Goal: Task Accomplishment & Management: Use online tool/utility

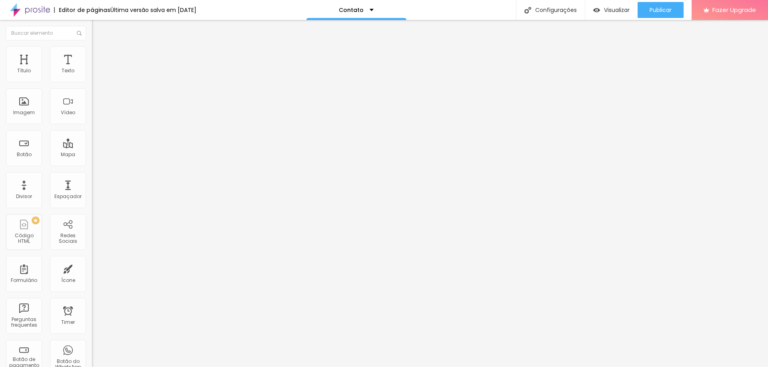
click at [97, 78] on div "Contato" at bounding box center [138, 74] width 82 height 7
click at [99, 54] on span "Estilo" at bounding box center [105, 51] width 12 height 7
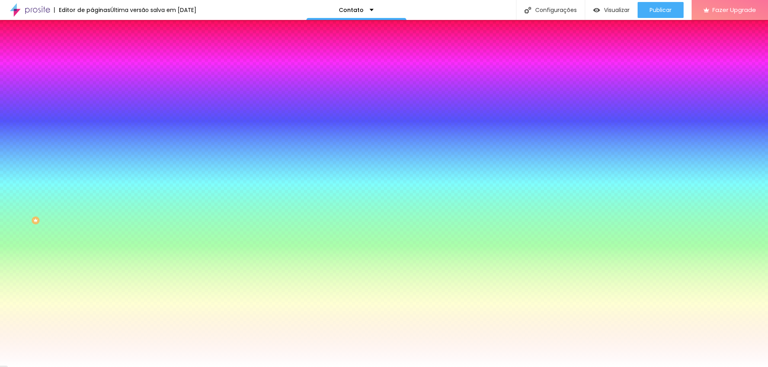
click at [92, 46] on img at bounding box center [95, 41] width 7 height 7
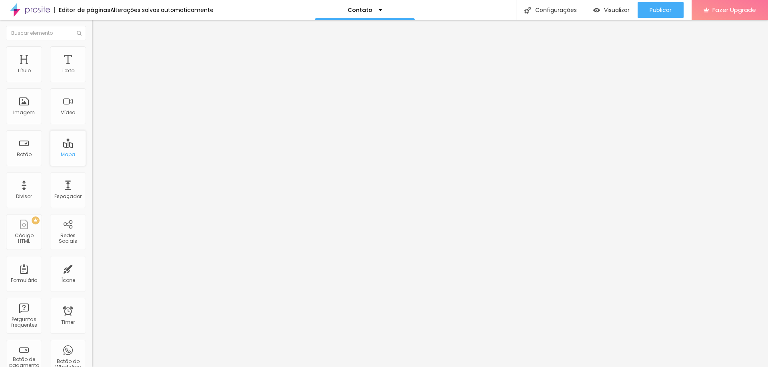
click at [61, 152] on div "Mapa" at bounding box center [68, 155] width 14 height 6
click at [26, 154] on div "Botão" at bounding box center [24, 155] width 15 height 6
click at [64, 237] on div "Redes Sociais" at bounding box center [68, 239] width 32 height 12
click at [62, 206] on div "Redes Sociais" at bounding box center [68, 192] width 36 height 36
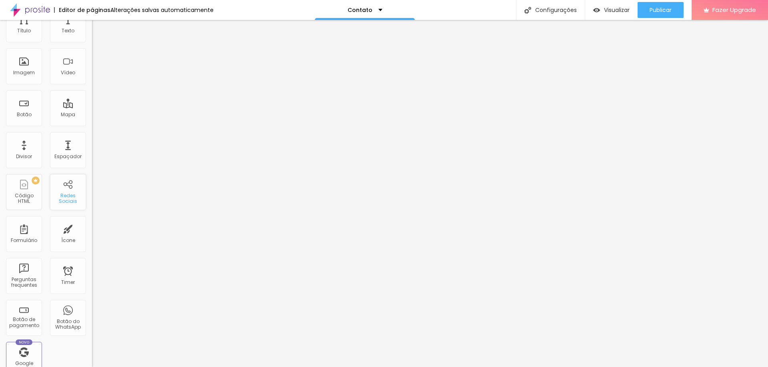
scroll to position [0, 0]
click at [92, 232] on div "Instagram" at bounding box center [138, 234] width 92 height 5
click at [92, 343] on input "https://" at bounding box center [140, 347] width 96 height 8
click at [92, 76] on div "TikTok" at bounding box center [138, 78] width 92 height 5
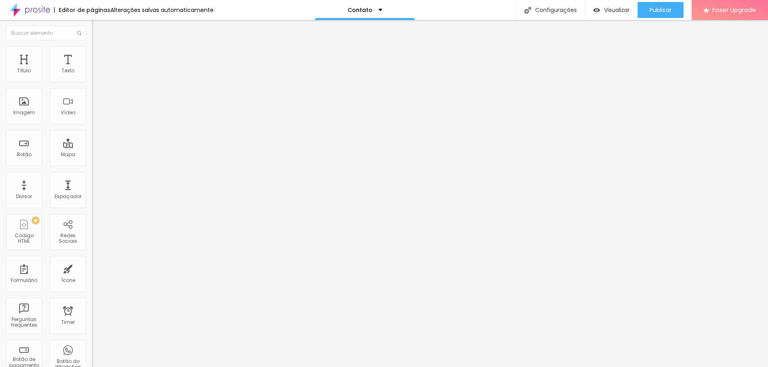
click at [98, 30] on img "button" at bounding box center [101, 29] width 6 height 6
click at [369, 4] on div "Contato" at bounding box center [365, 10] width 100 height 20
click at [325, 35] on link "Sobre" at bounding box center [316, 30] width 18 height 8
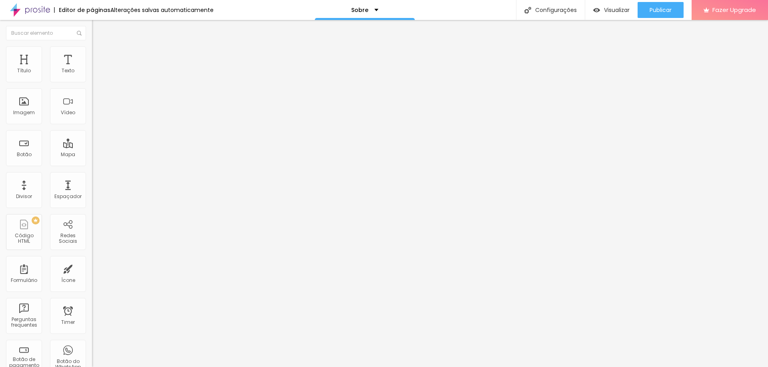
click at [92, 162] on div "Facebook" at bounding box center [138, 164] width 92 height 5
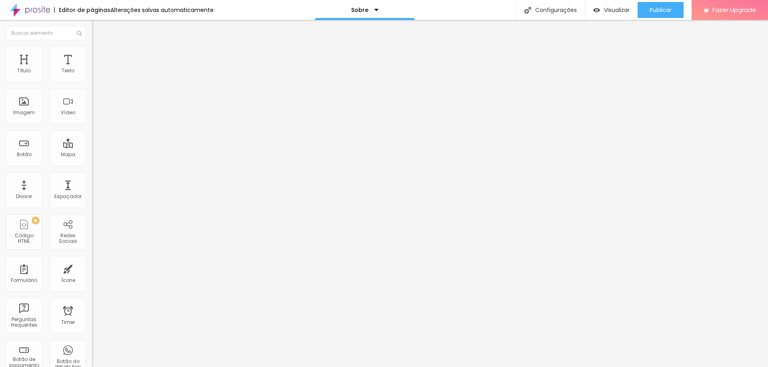
click at [96, 175] on div "Facebook" at bounding box center [137, 219] width 83 height 89
click at [92, 166] on img at bounding box center [95, 169] width 6 height 6
click at [98, 30] on img "button" at bounding box center [101, 29] width 6 height 6
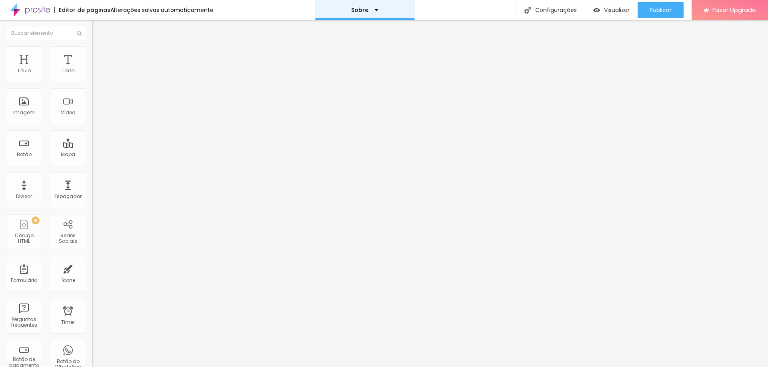
click at [377, 14] on div "Sobre" at bounding box center [365, 10] width 100 height 20
click at [333, 29] on link "Contato" at bounding box center [320, 24] width 26 height 8
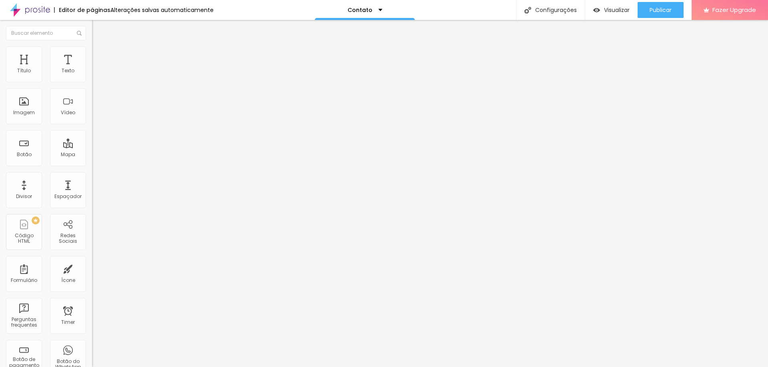
click at [351, 13] on div "Contato" at bounding box center [365, 10] width 100 height 20
click at [325, 35] on link "Sobre" at bounding box center [316, 30] width 18 height 8
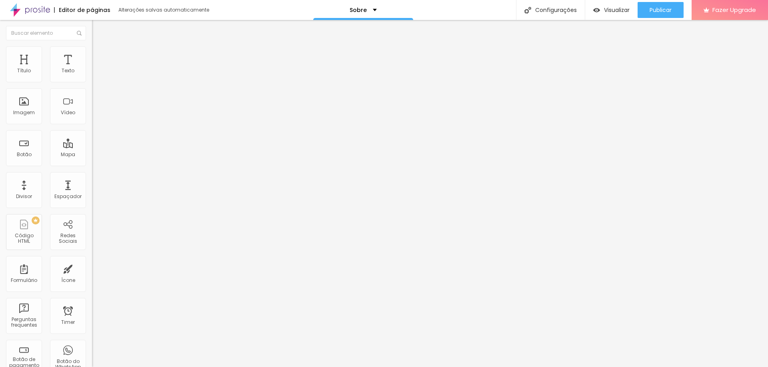
click at [23, 70] on div "Título" at bounding box center [24, 71] width 14 height 6
click at [612, 10] on span "Visualizar" at bounding box center [617, 10] width 26 height 6
